Goal: Task Accomplishment & Management: Complete application form

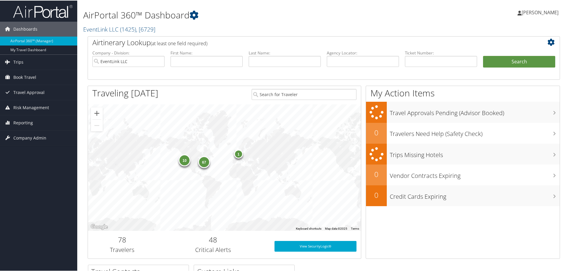
click at [28, 136] on span "Company Admin" at bounding box center [29, 137] width 33 height 15
click at [30, 177] on link "Users (Beta)" at bounding box center [38, 175] width 77 height 9
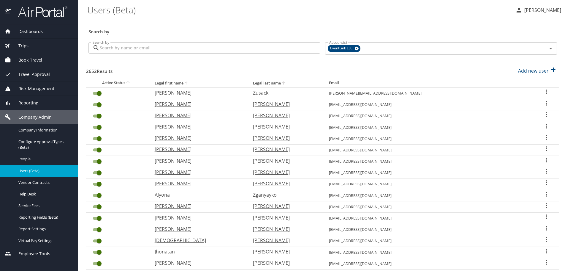
click at [526, 70] on p "Add new user" at bounding box center [533, 70] width 31 height 7
select select "US"
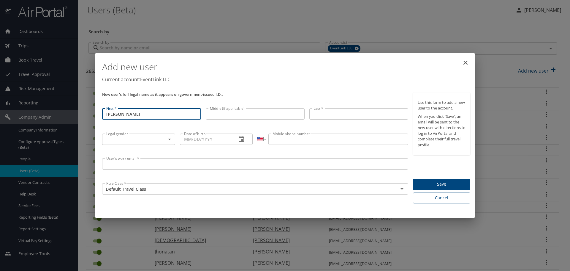
type input "Jeffrey"
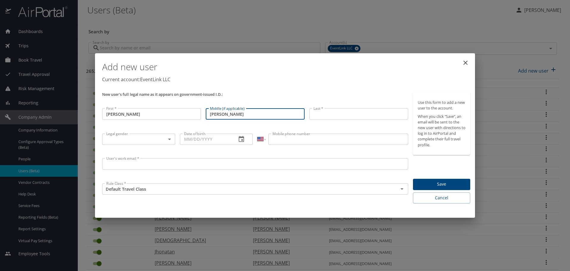
type input "Peter"
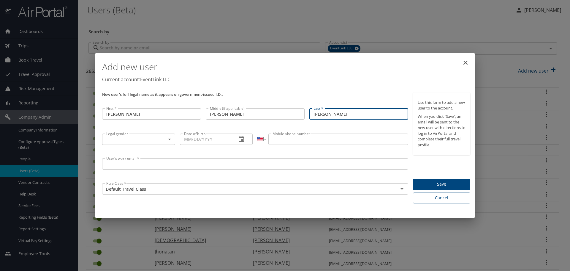
type input "Keenan"
click at [151, 139] on body "Dashboards AirPortal 360™ Manager My Travel Dashboard Trips Airtinerary® Lookup…" at bounding box center [285, 135] width 570 height 271
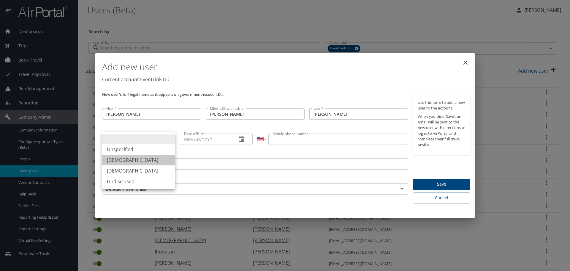
click at [131, 161] on li "Male" at bounding box center [138, 159] width 73 height 11
type input "Male"
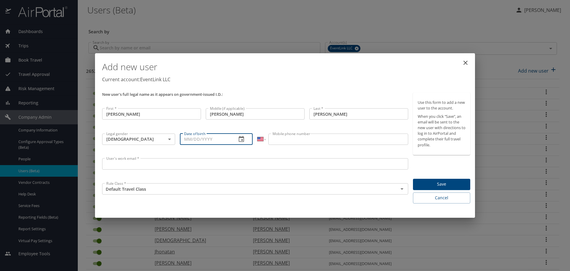
click at [184, 141] on input "Date of birth" at bounding box center [206, 138] width 52 height 11
type input "06/21/1975"
click at [298, 138] on input "Mobile phone number" at bounding box center [338, 138] width 140 height 11
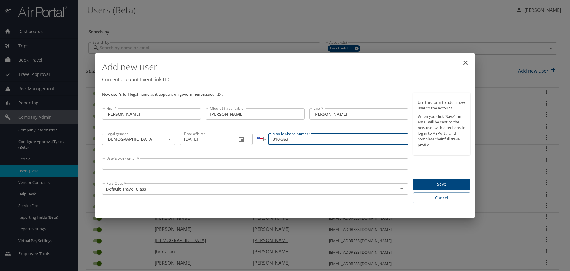
type input "310-363"
select select "CA"
type input "(310) 363-375"
select select "US"
type input "(310) 363-3759"
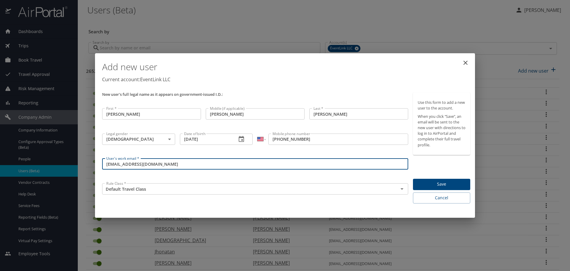
type input "Lastchoicemusic@yahoo.com"
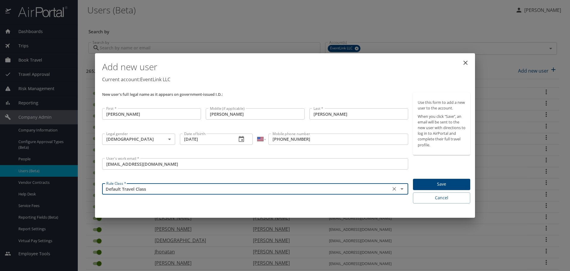
click at [447, 187] on span "Save" at bounding box center [442, 183] width 48 height 7
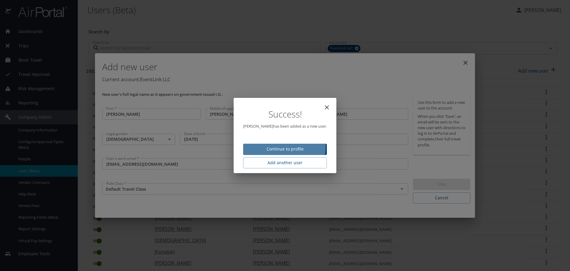
click at [273, 145] on span "Continue to profile" at bounding box center [285, 148] width 74 height 7
select select "US"
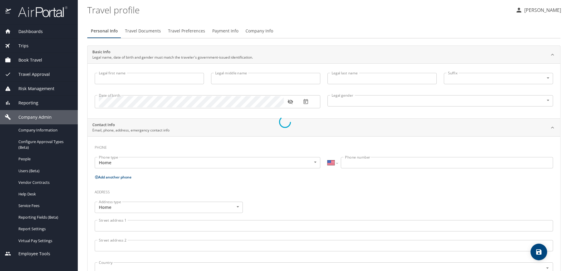
type input "Jeffrey"
type input "Peter"
type input "Keenan"
type input "Male"
select select "US"
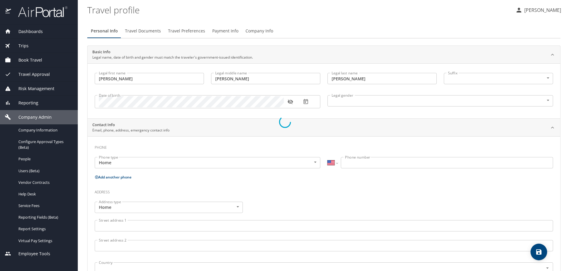
select select "US"
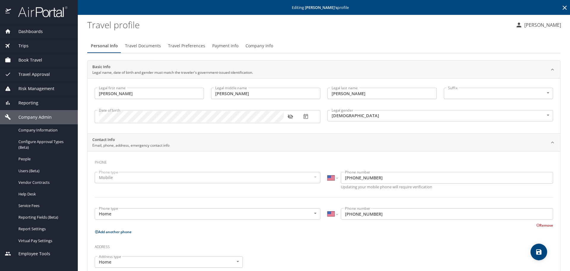
click at [186, 47] on span "Travel Preferences" at bounding box center [186, 45] width 37 height 7
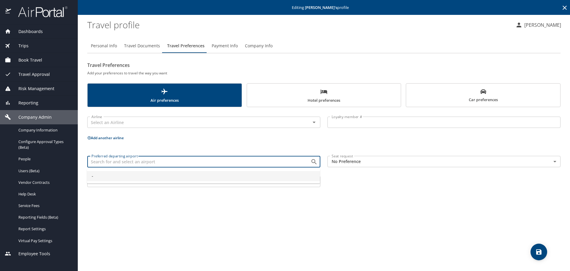
click at [115, 160] on input "Preferred departing airport" at bounding box center [195, 161] width 212 height 8
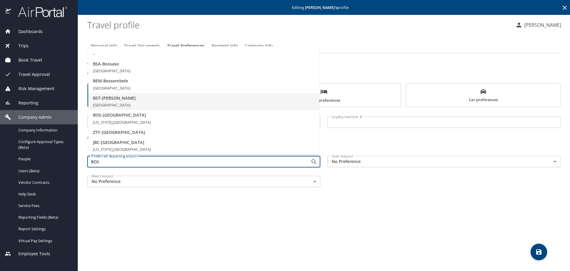
scroll to position [19, 0]
click at [125, 95] on span "BOS - Boston" at bounding box center [204, 95] width 222 height 7
type input "BOS - Boston"
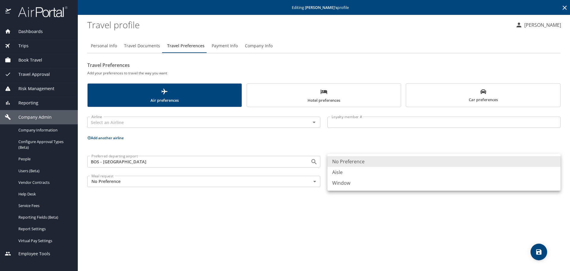
click at [380, 162] on body "Dashboards AirPortal 360™ Manager My Travel Dashboard Trips Airtinerary® Lookup…" at bounding box center [285, 135] width 570 height 271
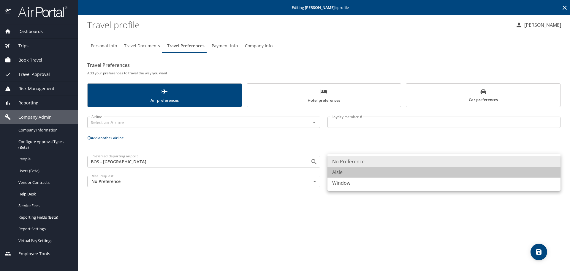
click at [359, 172] on li "Aisle" at bounding box center [444, 172] width 233 height 11
type input "Aisle"
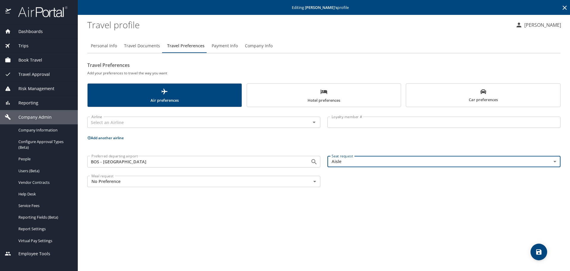
click at [539, 252] on icon "save" at bounding box center [538, 251] width 7 height 7
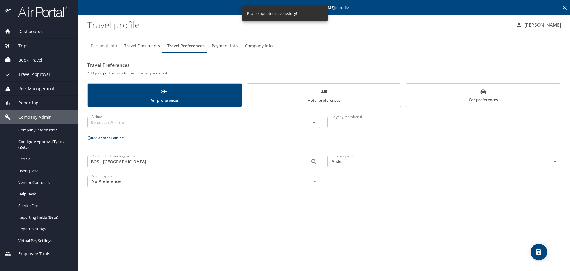
drag, startPoint x: 99, startPoint y: 44, endPoint x: 111, endPoint y: 58, distance: 18.6
click at [99, 45] on span "Personal Info" at bounding box center [104, 45] width 26 height 7
select select "US"
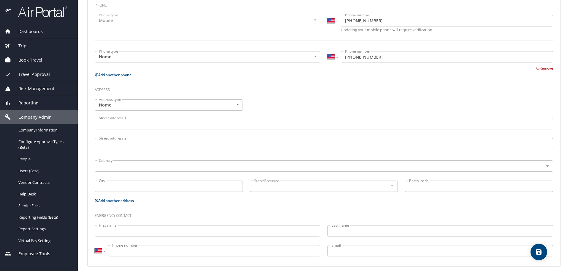
scroll to position [162, 0]
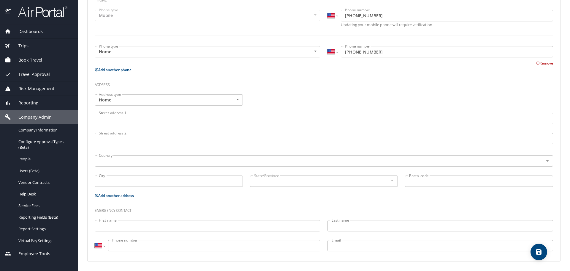
click at [130, 228] on input "First name" at bounding box center [208, 225] width 226 height 11
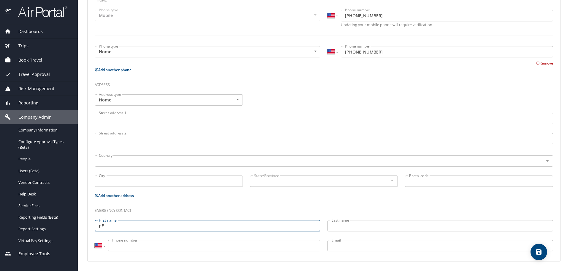
type input "p"
type input "Peter"
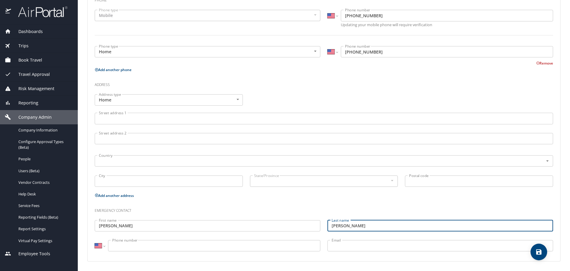
type input "Keenan"
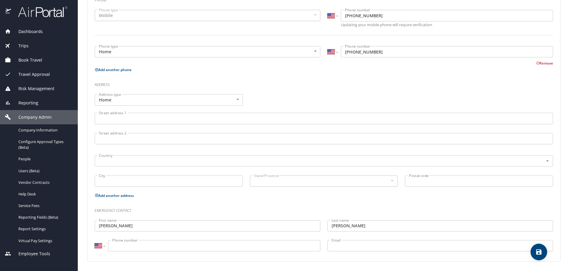
click at [180, 245] on input "Phone number" at bounding box center [214, 245] width 212 height 11
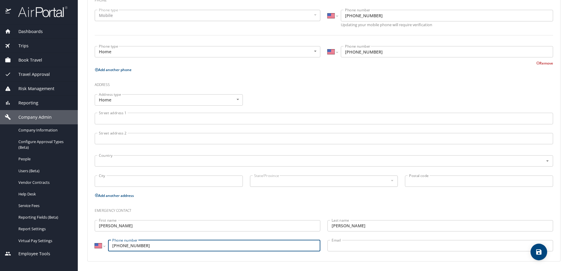
type input "(617) 429-6134"
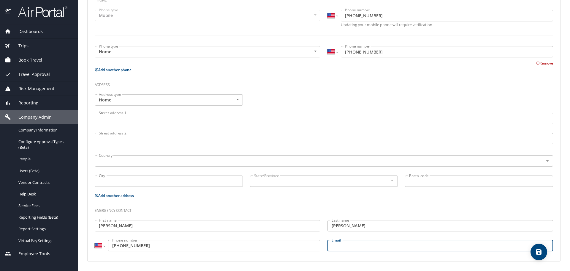
click at [542, 248] on icon "save" at bounding box center [538, 251] width 7 height 7
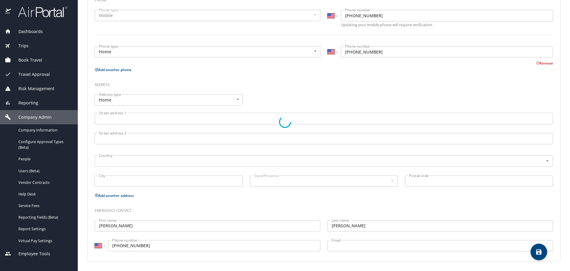
select select "US"
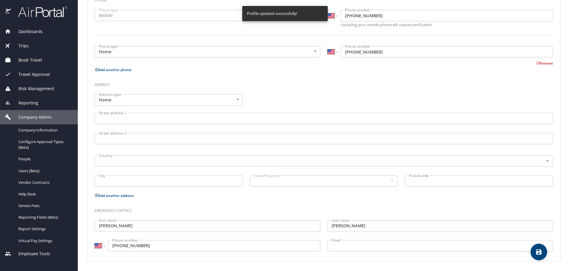
select select "US"
